Goal: Task Accomplishment & Management: Use online tool/utility

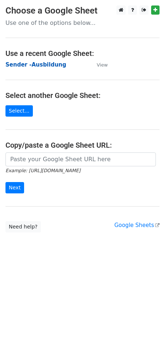
click at [28, 64] on strong "Sender -Ausbildung" at bounding box center [35, 64] width 61 height 7
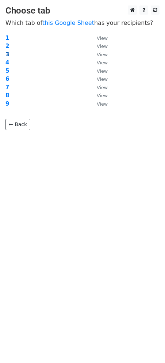
click at [5, 51] on strong "3" at bounding box center [7, 54] width 4 height 7
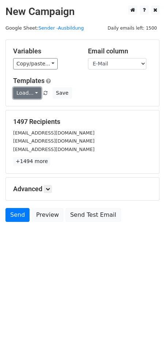
click at [31, 90] on link "Load..." at bounding box center [27, 92] width 28 height 11
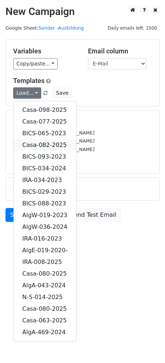
click at [50, 145] on link "Casa-082-2025" at bounding box center [45, 145] width 63 height 12
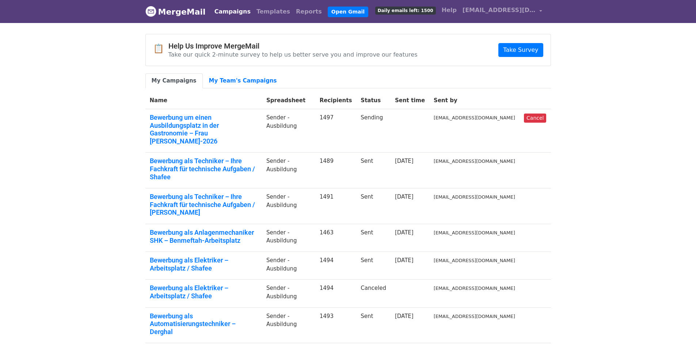
click at [91, 149] on body "MergeMail Campaigns Templates Reports Open Gmail Daily emails left: 1500 Help c…" at bounding box center [348, 253] width 696 height 506
click at [78, 61] on body "MergeMail Campaigns Templates Reports Open Gmail Daily emails left: 1500 Help c…" at bounding box center [348, 253] width 696 height 506
click at [120, 108] on body "MergeMail Campaigns Templates Reports Open Gmail Daily emails left: 1500 Help c…" at bounding box center [348, 253] width 696 height 506
click at [41, 28] on body "MergeMail Campaigns Templates Reports Open Gmail Daily emails left: 1500 Help […" at bounding box center [348, 253] width 696 height 506
click at [52, 107] on body "MergeMail Campaigns Templates Reports Open Gmail Daily emails left: 1500 Help […" at bounding box center [348, 253] width 696 height 506
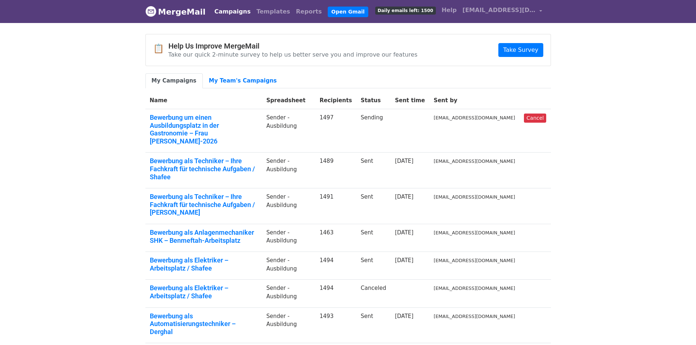
click at [50, 74] on body "MergeMail Campaigns Templates Reports Open Gmail Daily emails left: 1500 Help […" at bounding box center [348, 253] width 696 height 506
drag, startPoint x: 0, startPoint y: 0, endPoint x: 86, endPoint y: 117, distance: 145.2
click at [86, 117] on body "MergeMail Campaigns Templates Reports Open Gmail Daily emails left: 1500 Help c…" at bounding box center [348, 253] width 696 height 506
click at [90, 97] on body "MergeMail Campaigns Templates Reports Open Gmail Daily emails left: 1500 Help […" at bounding box center [348, 253] width 696 height 506
click at [89, 126] on body "MergeMail Campaigns Templates Reports Open Gmail Daily emails left: 1500 Help […" at bounding box center [348, 253] width 696 height 506
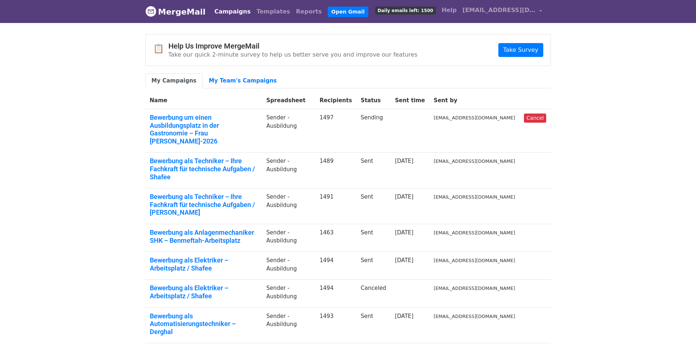
click at [50, 95] on body "MergeMail Campaigns Templates Reports Open Gmail Daily emails left: 1500 Help […" at bounding box center [348, 253] width 696 height 506
click at [200, 115] on link "Bewerbung um einen Ausbildungsplatz in der Gastronomie – Frau [PERSON_NAME]-2026" at bounding box center [204, 129] width 108 height 31
click at [72, 165] on body "MergeMail Campaigns Templates Reports Open Gmail Daily emails left: 1500 Help c…" at bounding box center [348, 253] width 696 height 506
click at [521, 8] on span "[EMAIL_ADDRESS][DOMAIN_NAME]" at bounding box center [498, 10] width 73 height 9
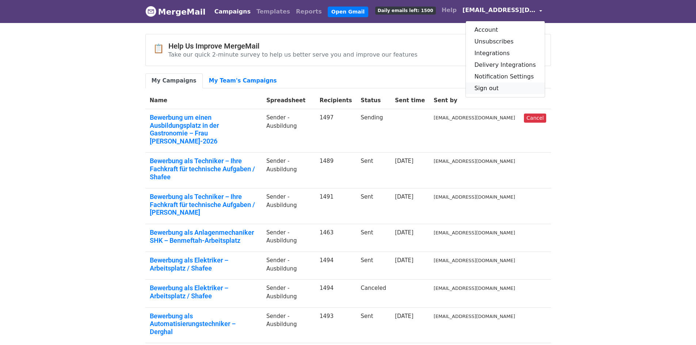
click at [491, 88] on link "Sign out" at bounding box center [505, 89] width 79 height 12
